Goal: Information Seeking & Learning: Learn about a topic

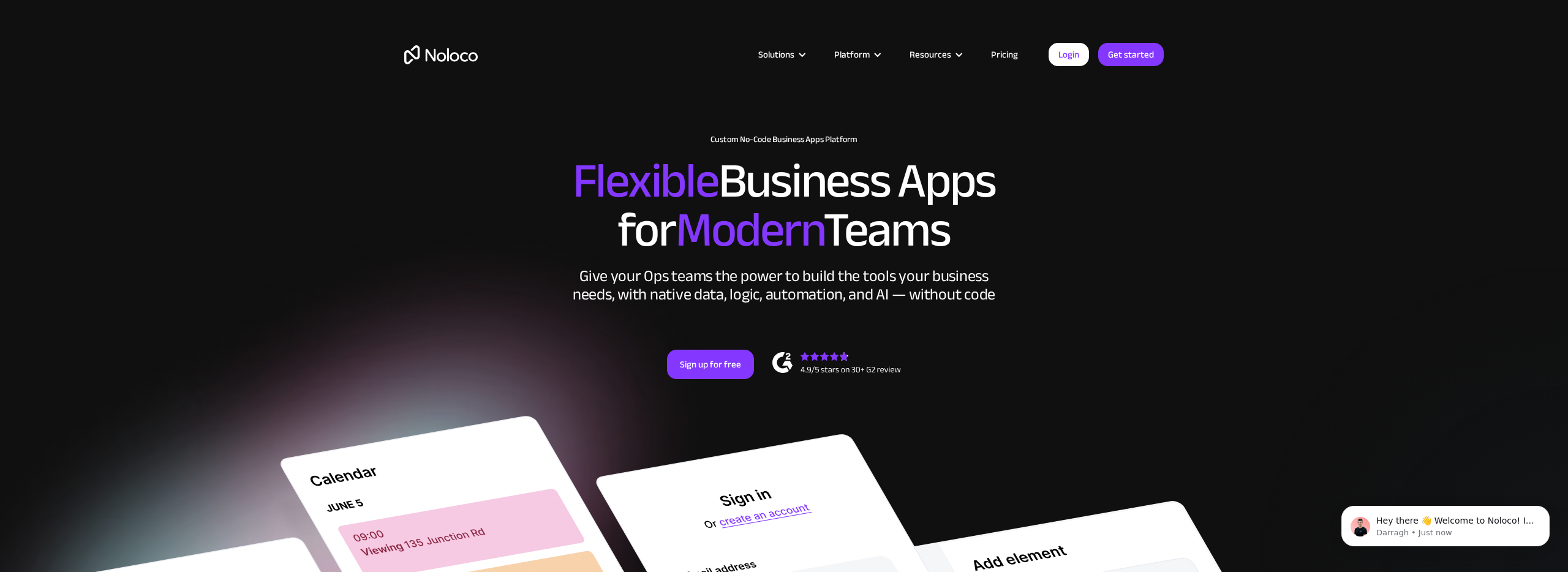
click at [1005, 57] on link "Pricing" at bounding box center [1004, 54] width 57 height 16
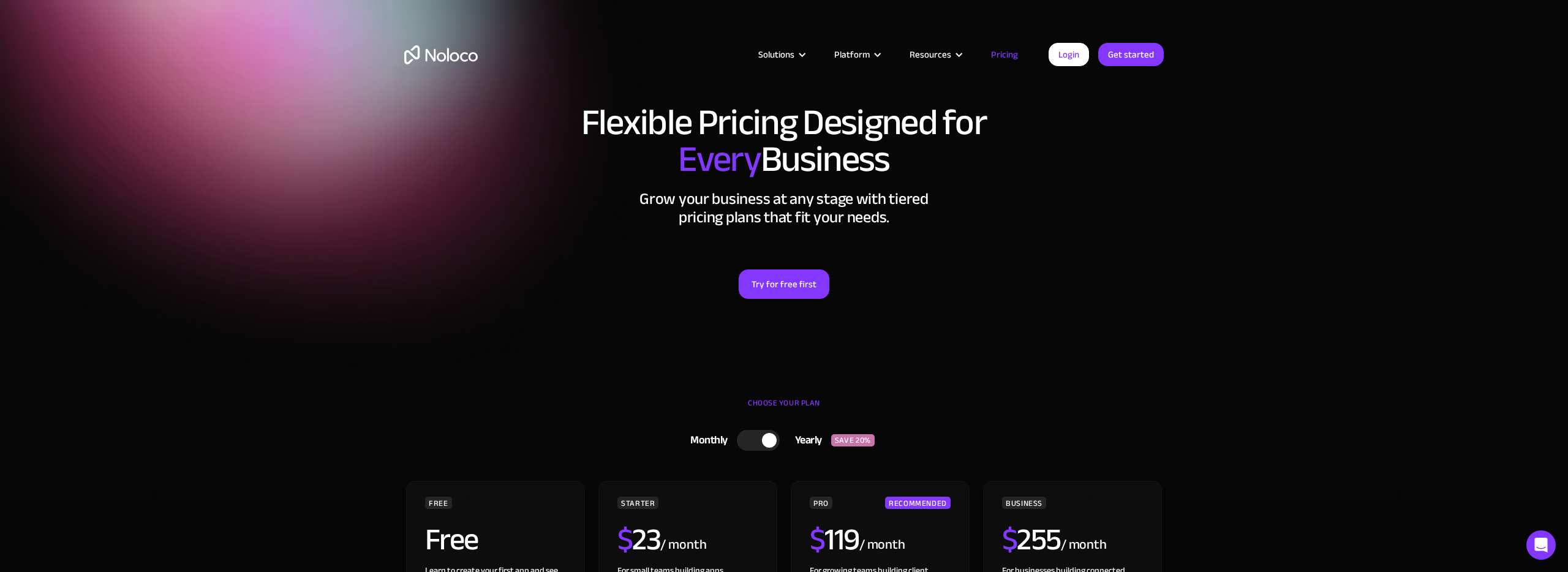
click at [1012, 55] on link "Pricing" at bounding box center [1004, 54] width 57 height 16
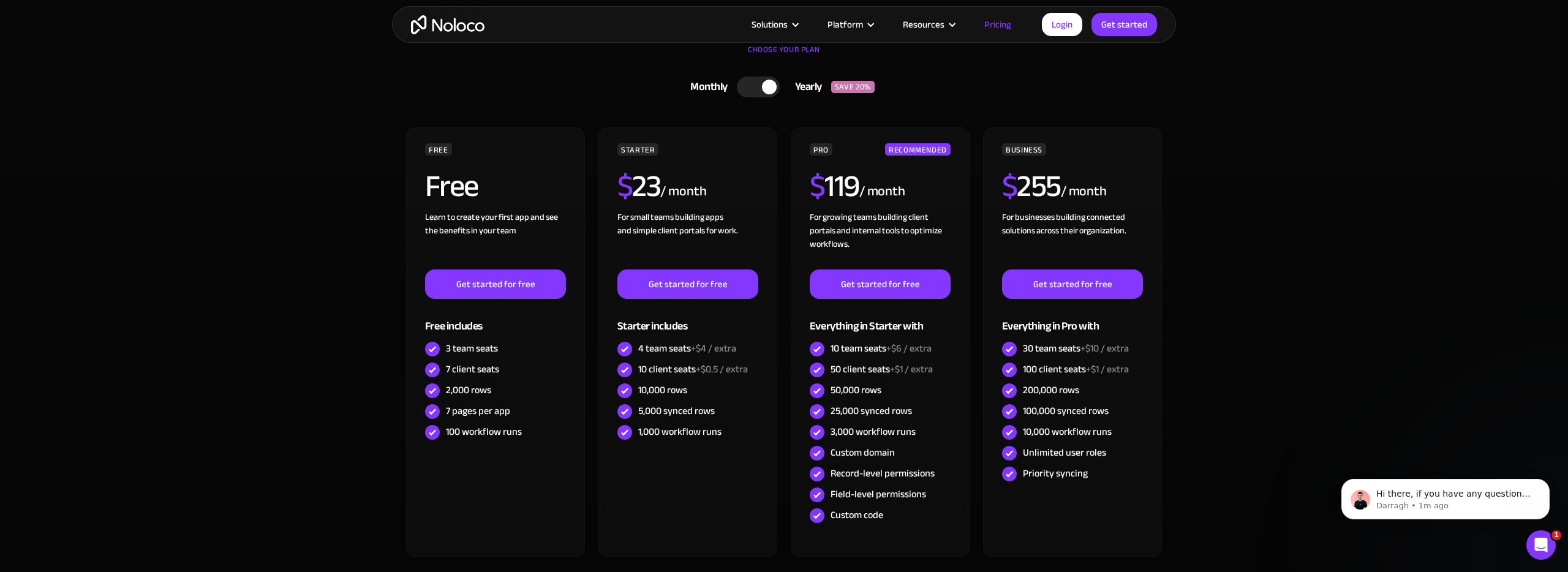
scroll to position [348, 0]
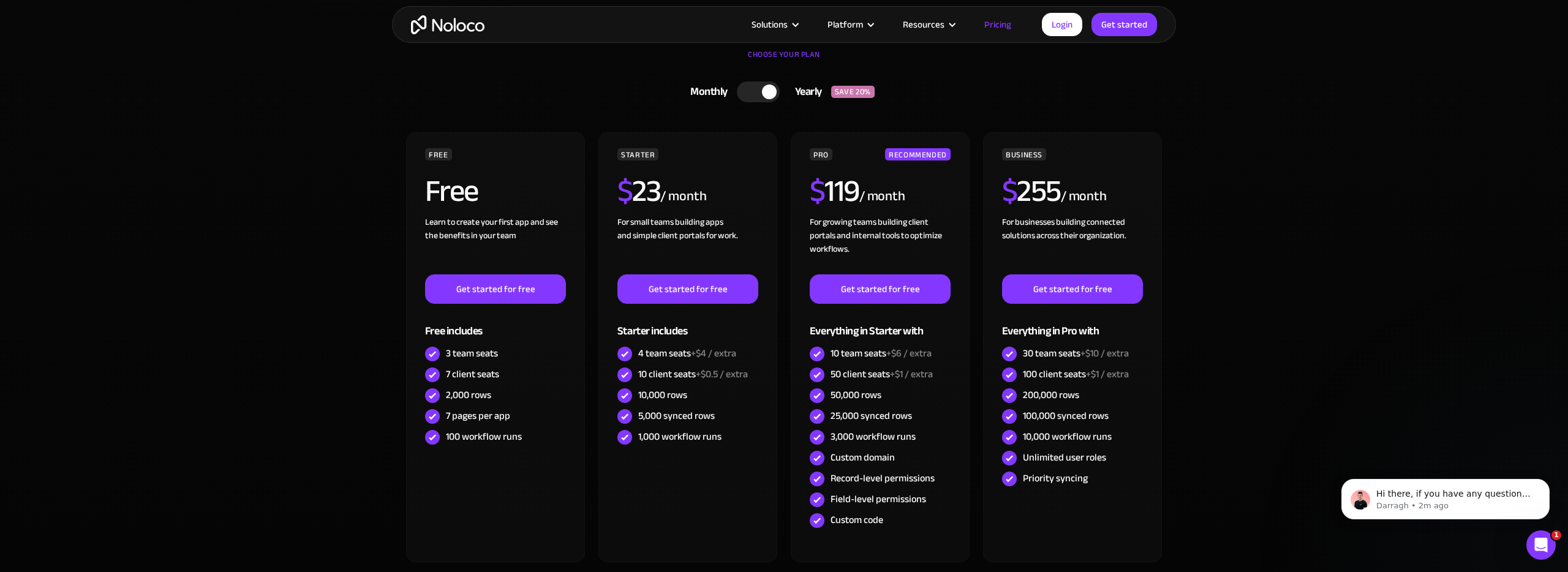
click at [1287, 337] on section "CHOOSE YOUR PLAN Monthly Yearly SAVE 20% Monthly Yearly SAVE 20% FREE Free Lear…" at bounding box center [784, 354] width 1568 height 643
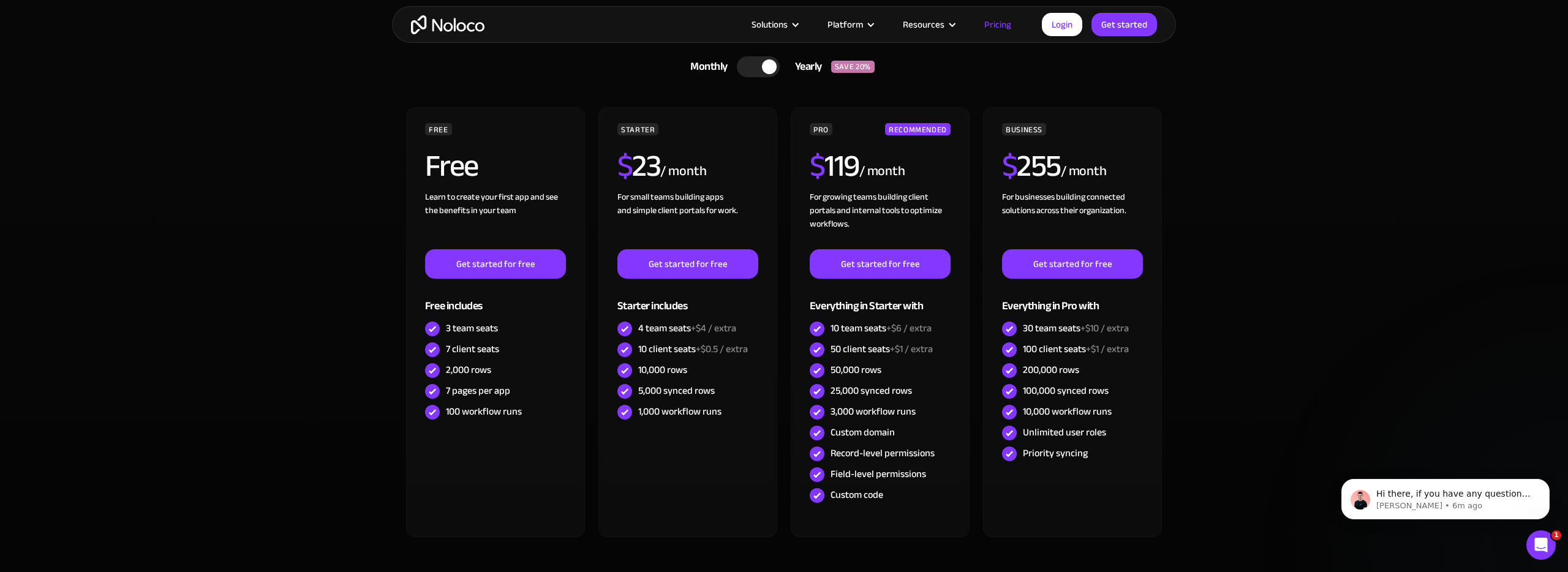
scroll to position [373, 0]
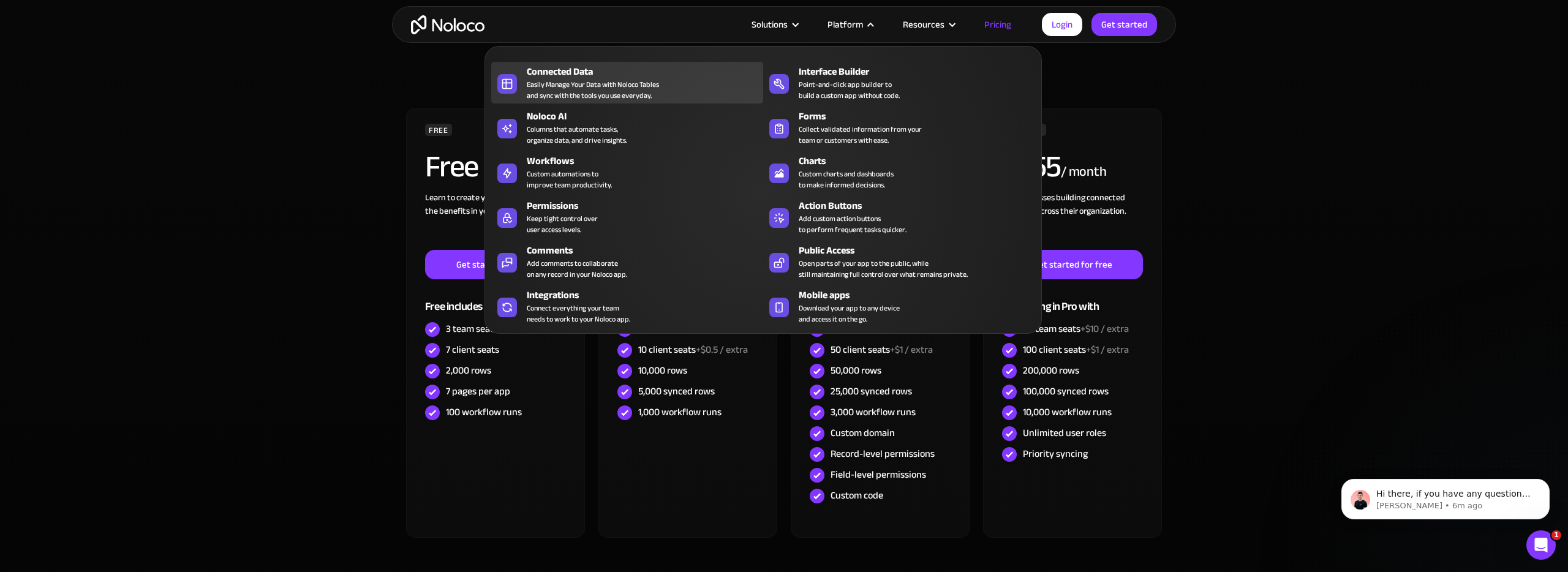
click at [595, 80] on div "Easily Manage Your Data with Noloco Tables and sync with the tools you use ever…" at bounding box center [592, 89] width 132 height 22
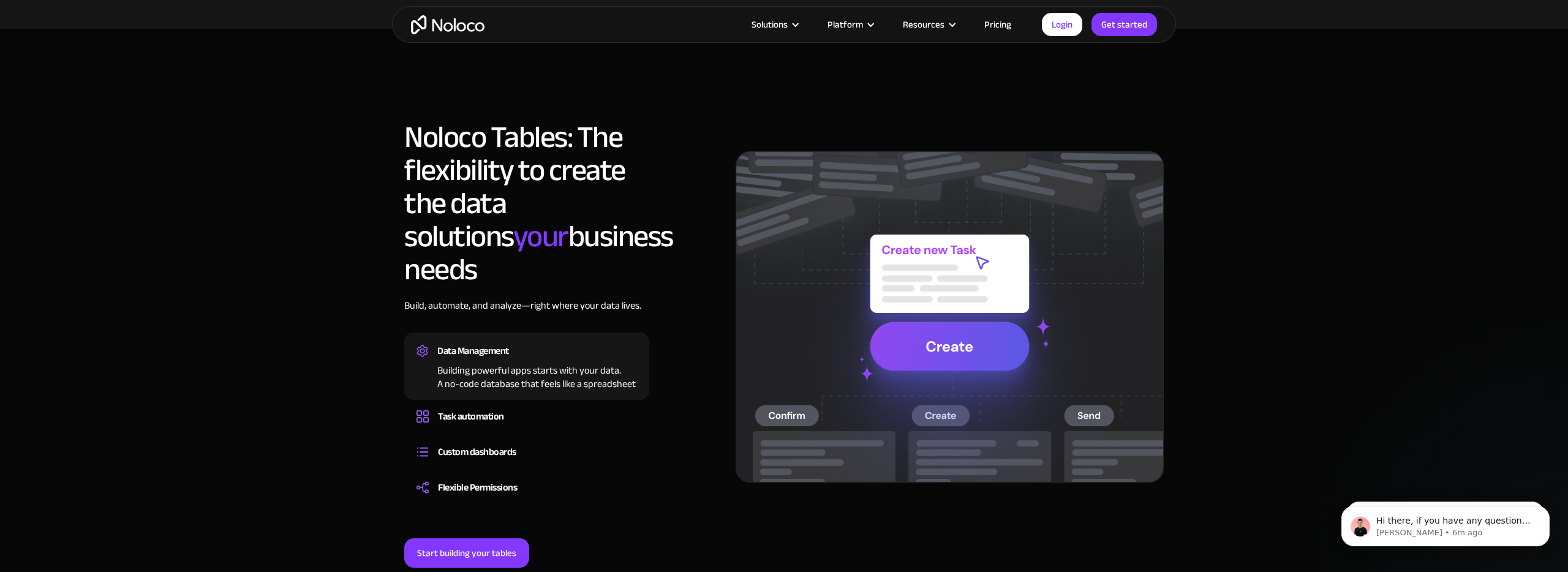
scroll to position [839, 0]
click at [479, 360] on div "Building powerful apps starts with your data. A no-code database that feels lik…" at bounding box center [526, 375] width 220 height 31
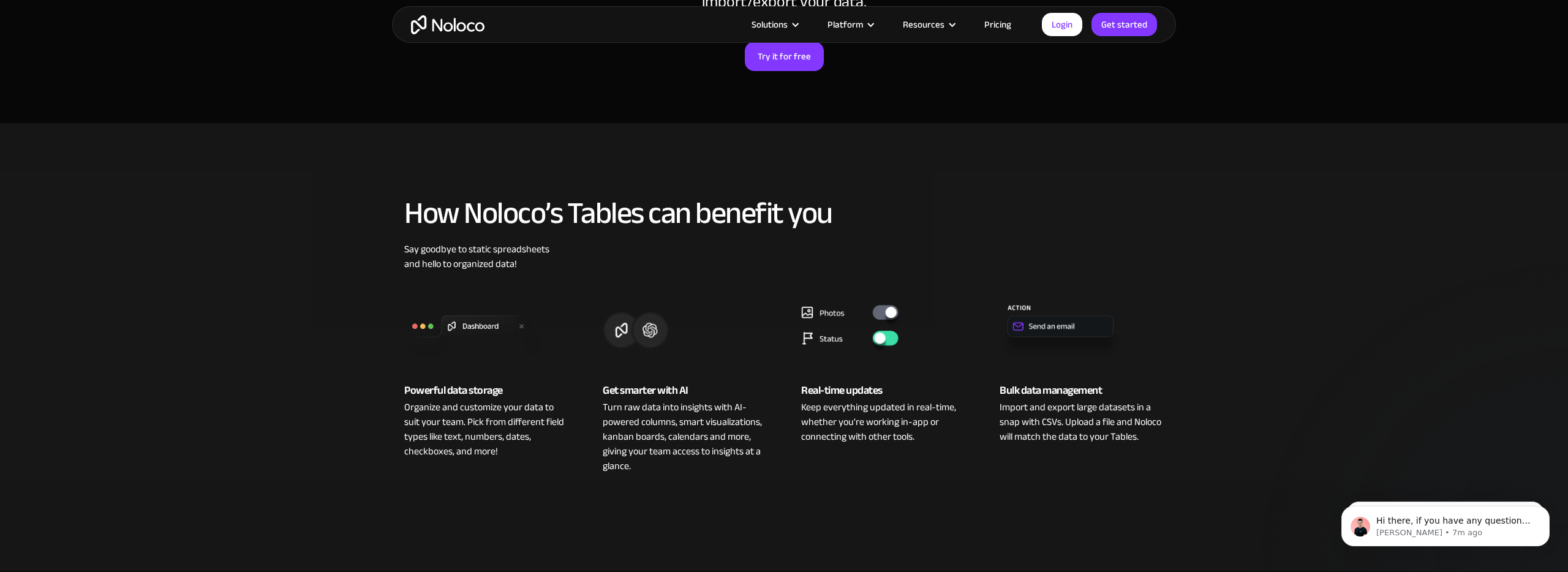
scroll to position [0, 0]
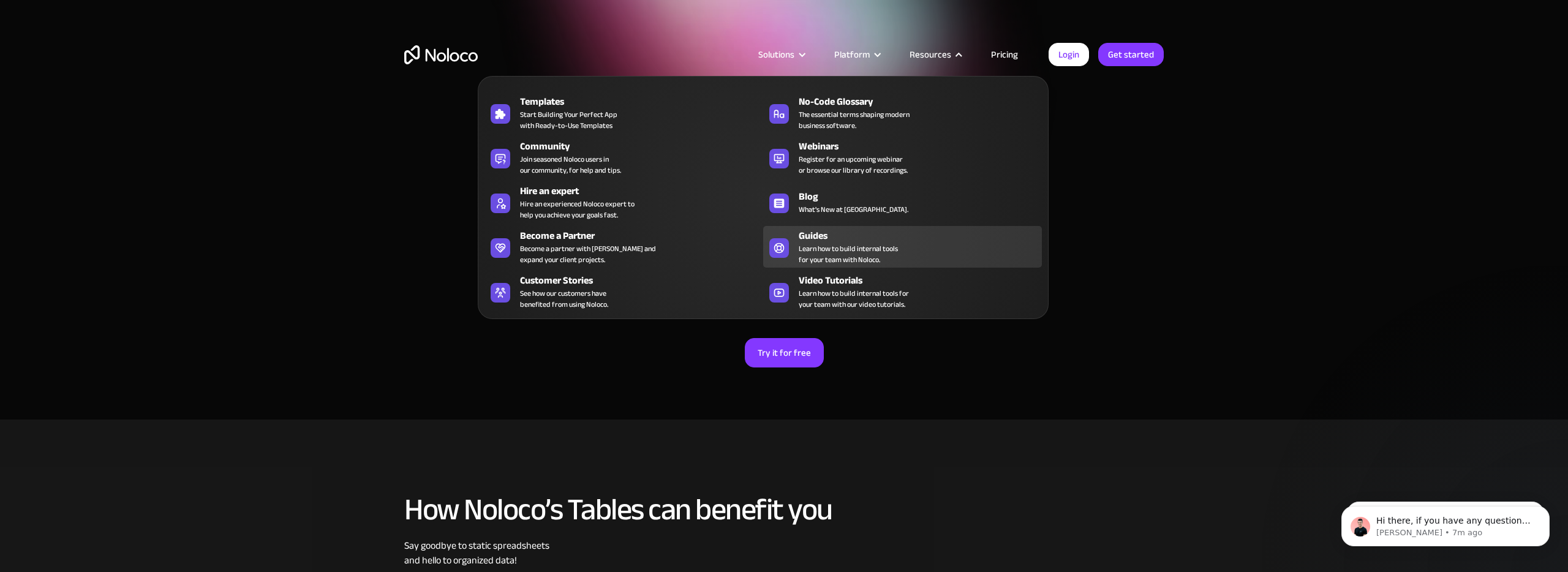
click at [871, 250] on span "Learn how to build internal tools for your team with Noloco." at bounding box center [848, 254] width 99 height 22
